Goal: Find specific page/section: Find specific page/section

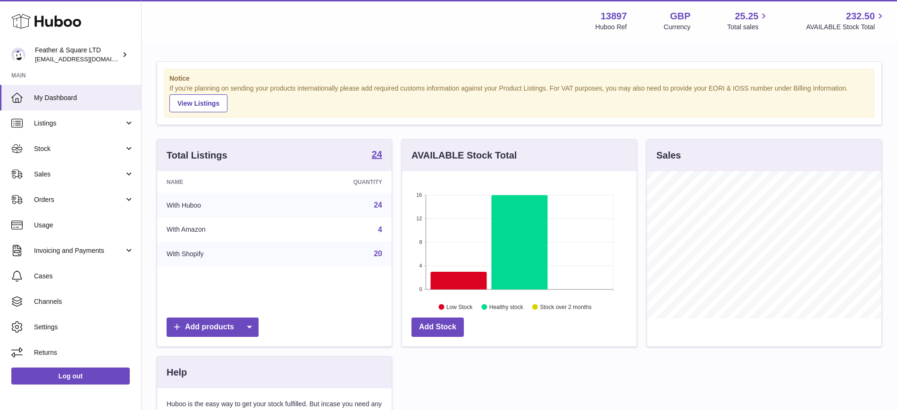
scroll to position [147, 235]
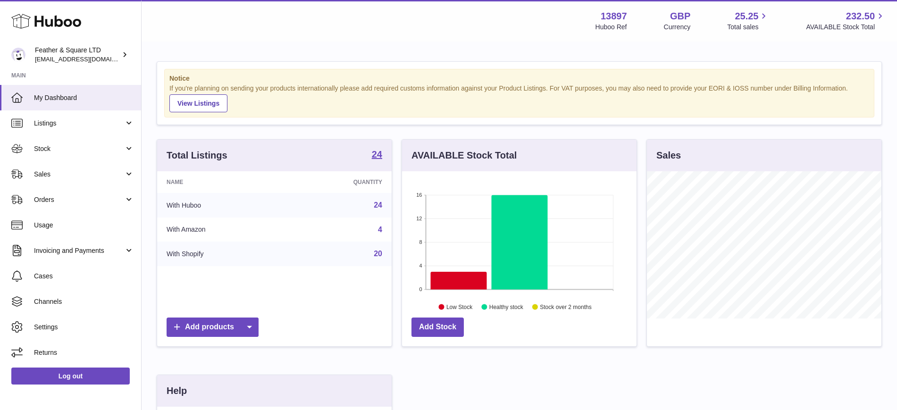
click at [78, 172] on span "Sales" at bounding box center [79, 174] width 90 height 9
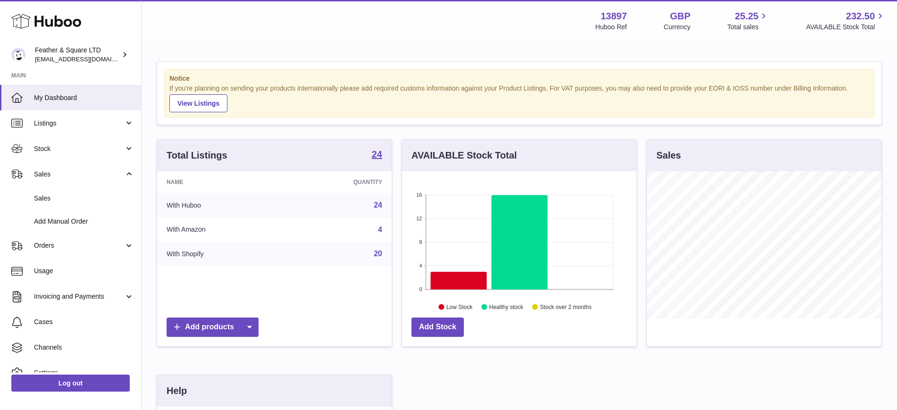
click at [68, 193] on link "Sales" at bounding box center [70, 198] width 141 height 23
